Goal: Task Accomplishment & Management: Use online tool/utility

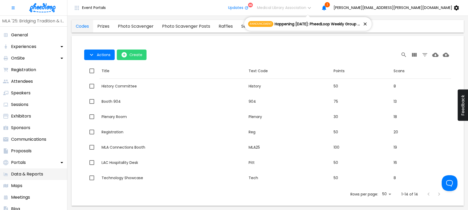
click at [31, 172] on p "Data & Reports" at bounding box center [27, 174] width 32 height 6
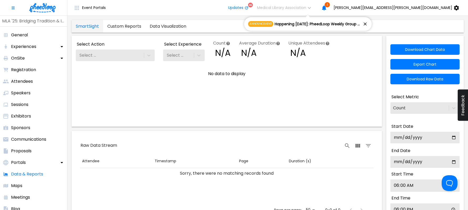
click at [87, 27] on link "SmartSight" at bounding box center [88, 26] width 32 height 13
click at [122, 26] on link "Custom Reports" at bounding box center [124, 26] width 42 height 13
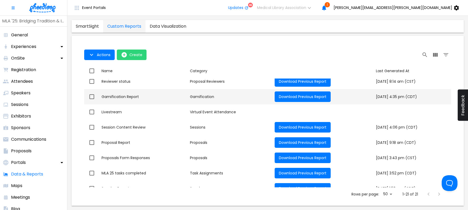
scroll to position [212, 0]
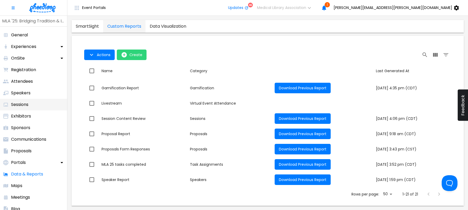
click at [23, 104] on p "Sessions" at bounding box center [19, 104] width 17 height 6
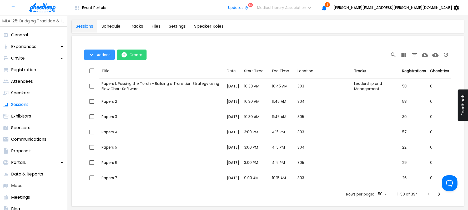
click at [89, 54] on icon "Table Toolbar" at bounding box center [91, 55] width 6 height 6
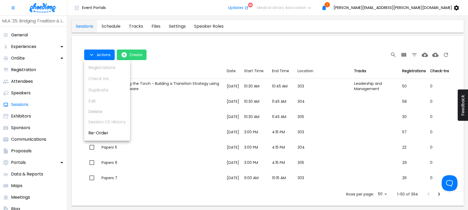
click at [405, 55] on div at bounding box center [234, 105] width 468 height 210
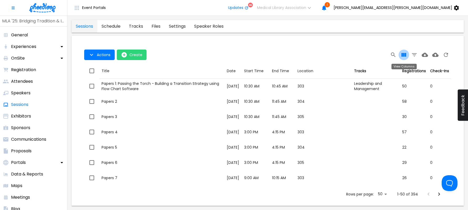
click at [403, 55] on icon "View Columns" at bounding box center [403, 55] width 5 height 4
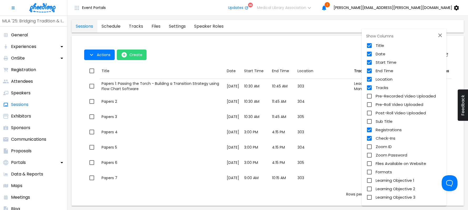
click at [318, 42] on div at bounding box center [234, 105] width 468 height 210
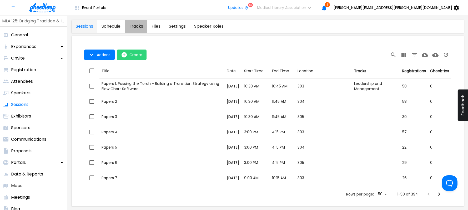
click at [139, 27] on link "tracks" at bounding box center [136, 26] width 23 height 13
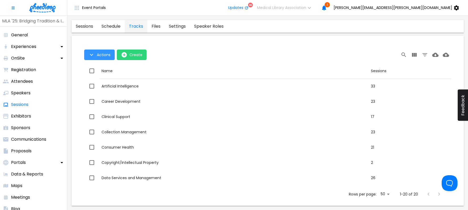
click at [92, 54] on icon "Table Toolbar" at bounding box center [91, 55] width 3 height 2
click at [103, 54] on div at bounding box center [234, 105] width 468 height 210
click at [35, 173] on p "Data & Reports" at bounding box center [27, 174] width 32 height 6
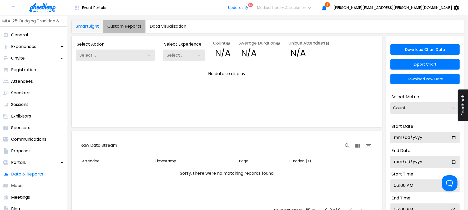
click at [127, 25] on link "Custom Reports" at bounding box center [124, 26] width 42 height 13
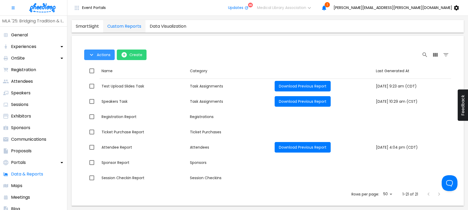
click at [92, 56] on icon "Table Toolbar" at bounding box center [91, 55] width 6 height 6
click at [173, 52] on div at bounding box center [234, 105] width 468 height 210
click at [190, 53] on span "Actions Create" at bounding box center [183, 54] width 199 height 11
click at [94, 54] on icon "Table Toolbar" at bounding box center [91, 55] width 6 height 6
click at [124, 55] on div at bounding box center [234, 105] width 468 height 210
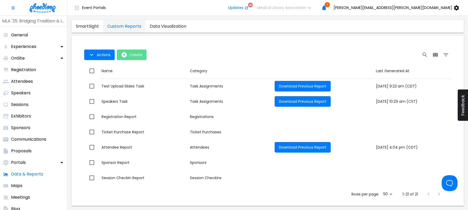
click at [124, 55] on icon "open-Create" at bounding box center [123, 54] width 5 height 5
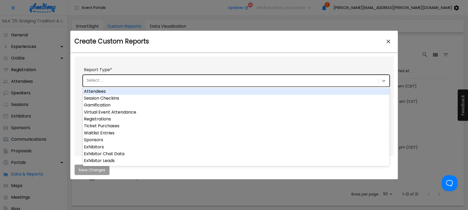
click at [115, 79] on div "Select ..." at bounding box center [230, 80] width 294 height 9
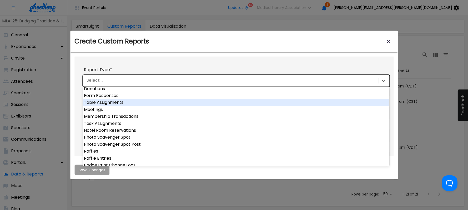
scroll to position [236, 0]
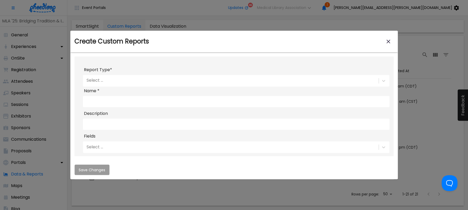
click at [153, 57] on div "Create Custom Reports modal" at bounding box center [233, 60] width 319 height 9
click at [389, 39] on icon "close-modal" at bounding box center [388, 41] width 4 height 4
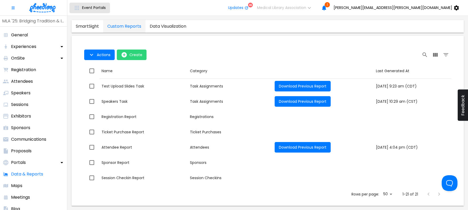
click at [89, 8] on span "Event Portals" at bounding box center [94, 8] width 24 height 4
